Goal: Transaction & Acquisition: Purchase product/service

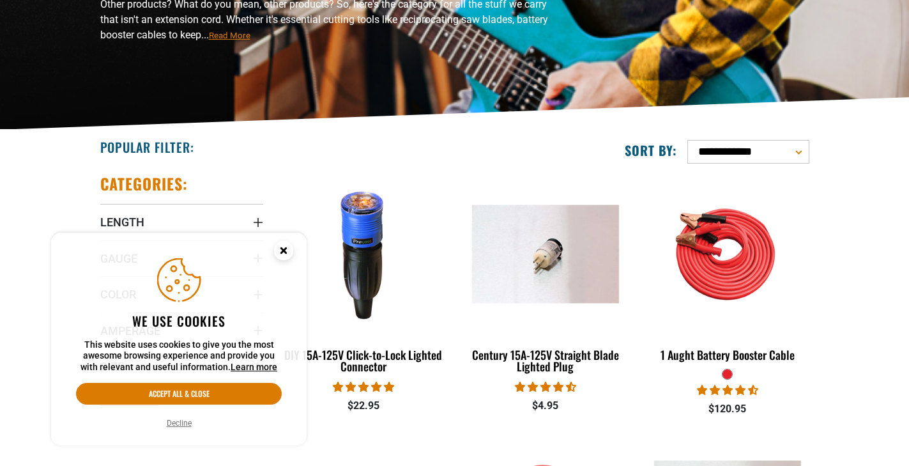
scroll to position [206, 0]
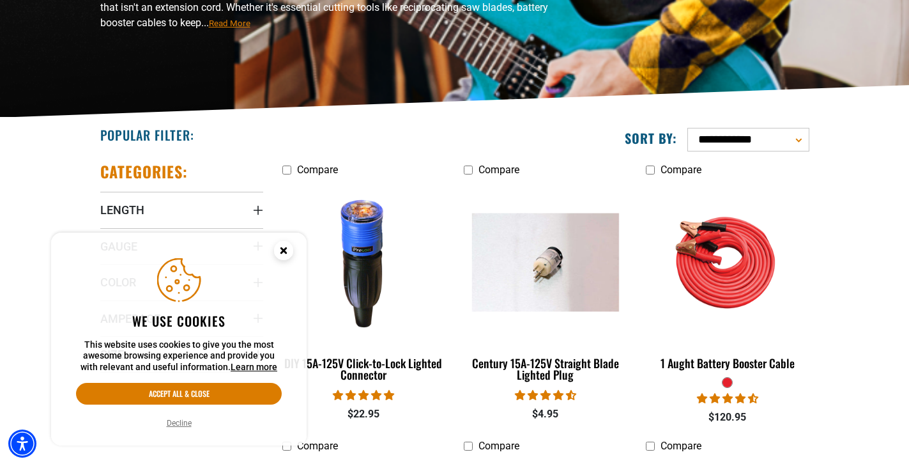
click at [284, 251] on icon "Cookie Consent" at bounding box center [283, 250] width 4 height 4
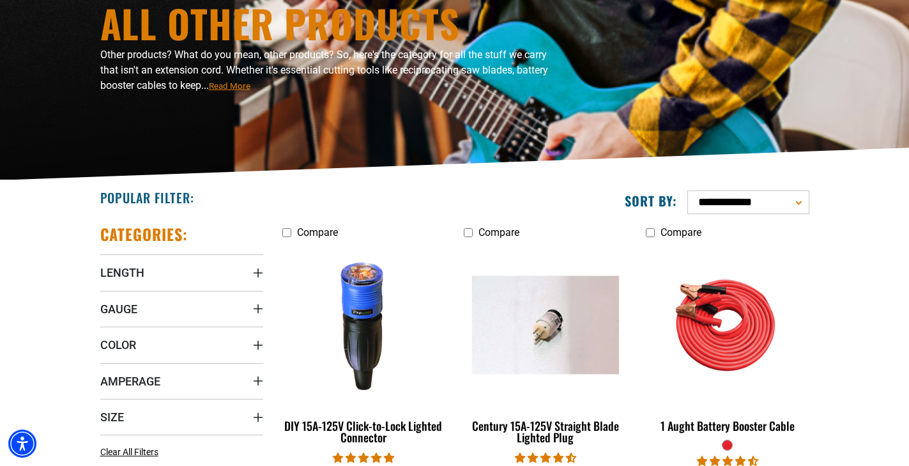
scroll to position [0, 0]
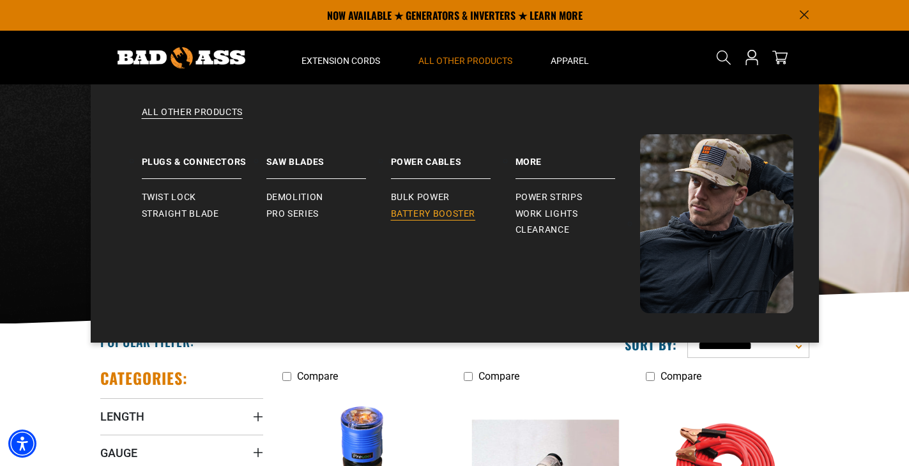
click at [449, 213] on span "Battery Booster" at bounding box center [433, 213] width 85 height 11
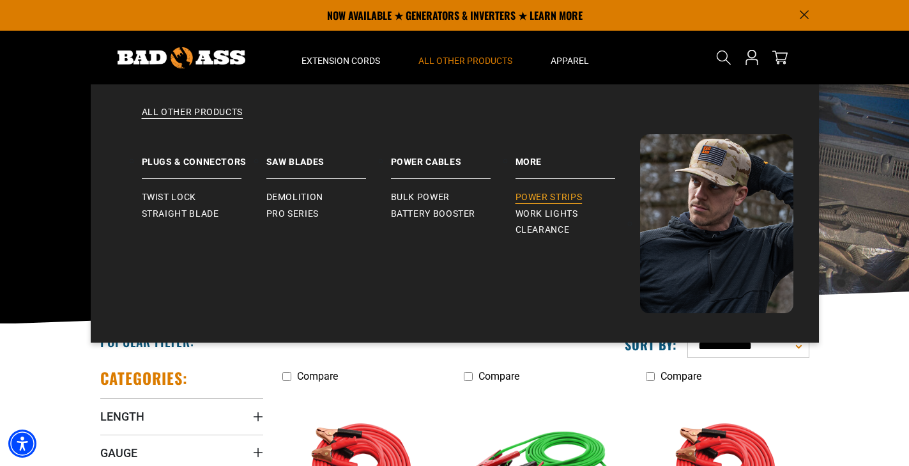
click at [548, 201] on span "Power Strips" at bounding box center [548, 197] width 67 height 11
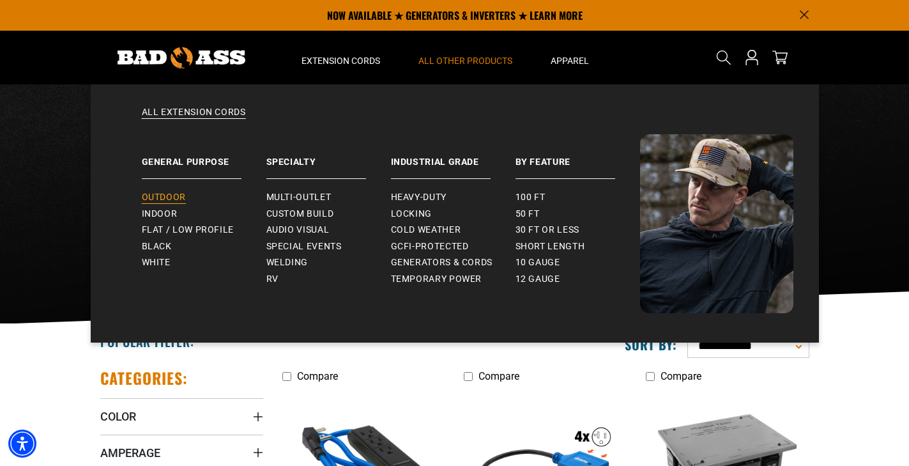
click at [156, 196] on span "Outdoor" at bounding box center [164, 197] width 44 height 11
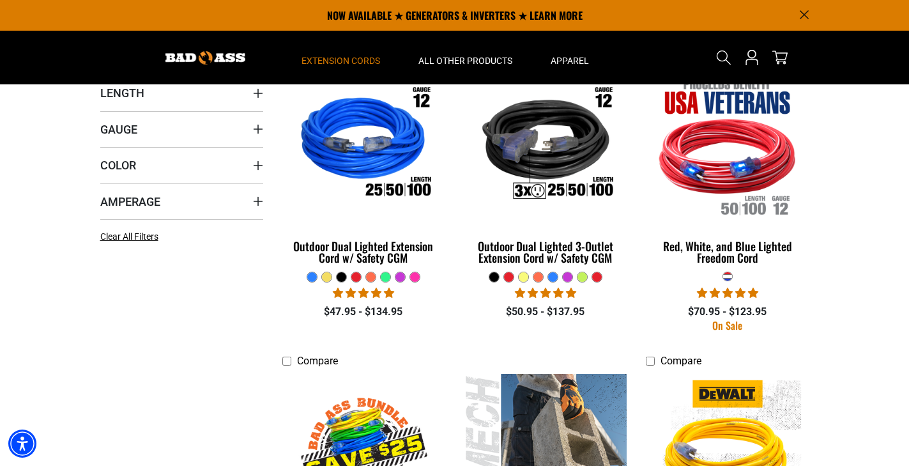
scroll to position [321, 0]
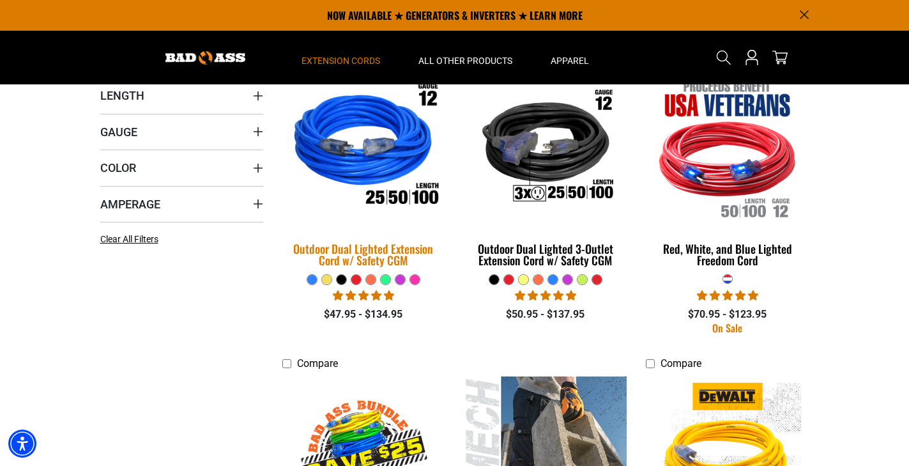
click at [360, 250] on div "Outdoor Dual Lighted Extension Cord w/ Safety CGM" at bounding box center [363, 254] width 163 height 23
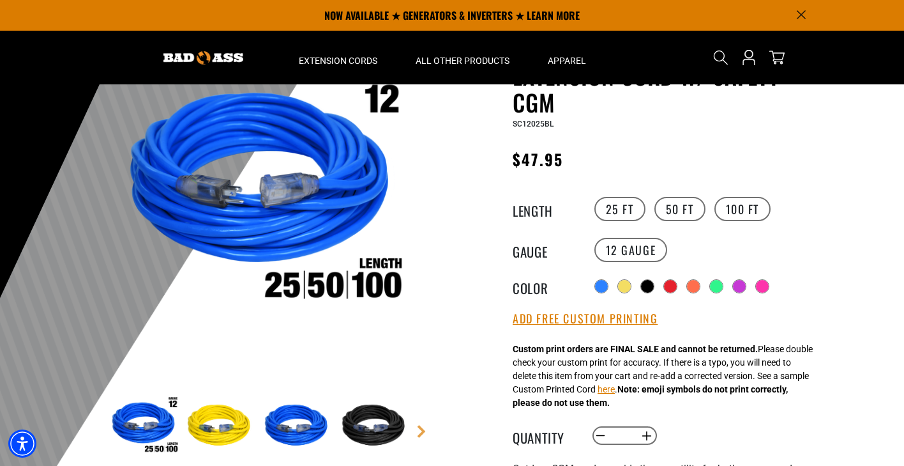
scroll to position [101, 0]
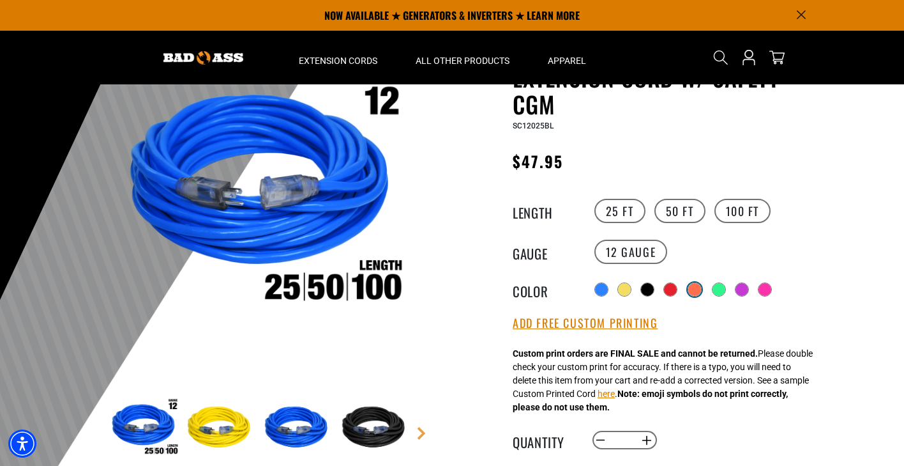
click at [695, 288] on div at bounding box center [694, 289] width 13 height 13
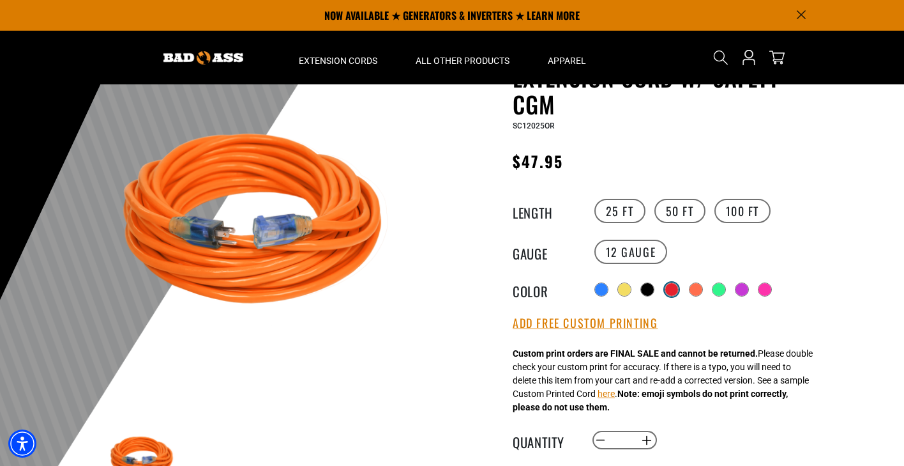
click at [672, 285] on div at bounding box center [671, 289] width 13 height 13
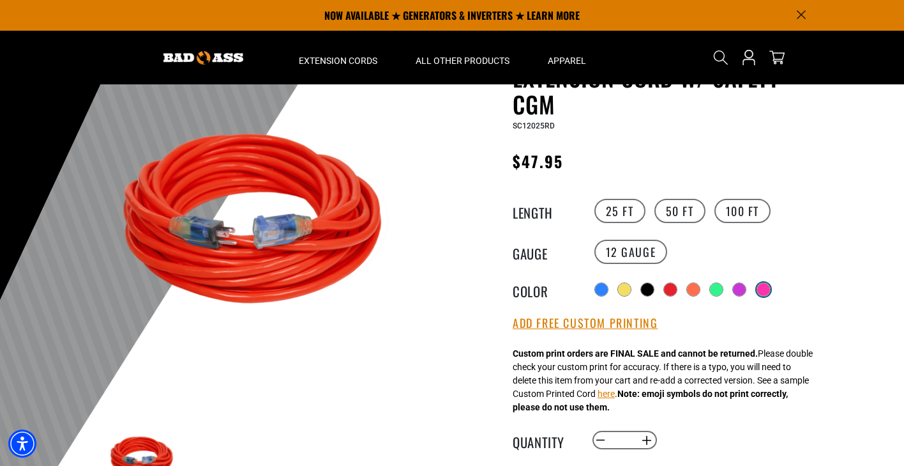
click at [762, 287] on div at bounding box center [763, 289] width 13 height 13
